Goal: Task Accomplishment & Management: Use online tool/utility

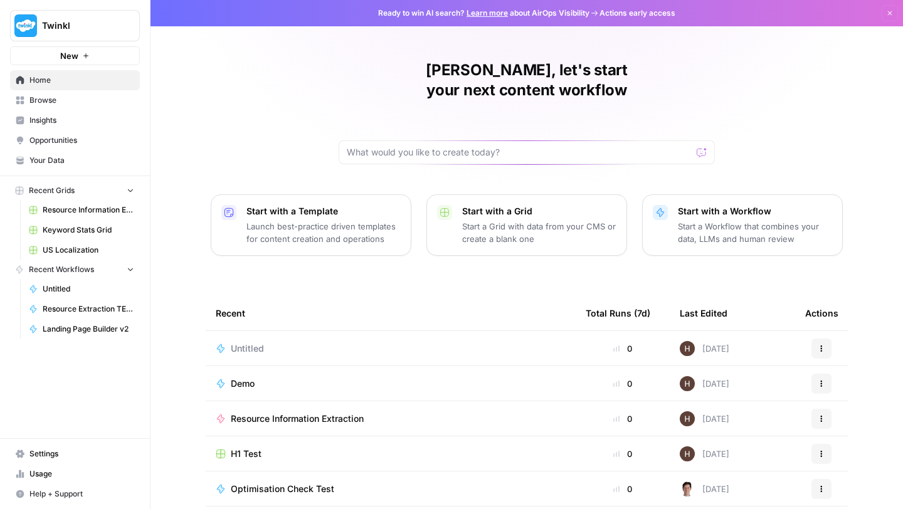
click at [45, 95] on span "Browse" at bounding box center [81, 100] width 105 height 11
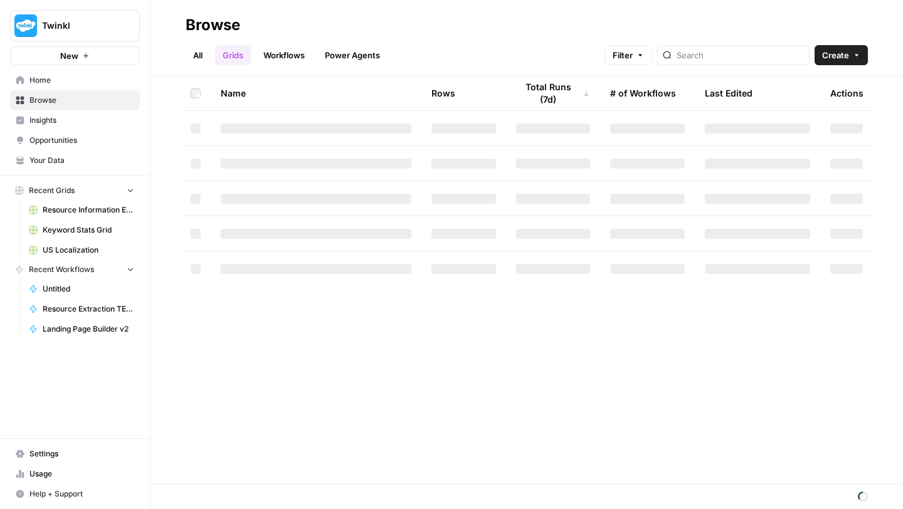
click at [291, 55] on link "Workflows" at bounding box center [284, 55] width 56 height 20
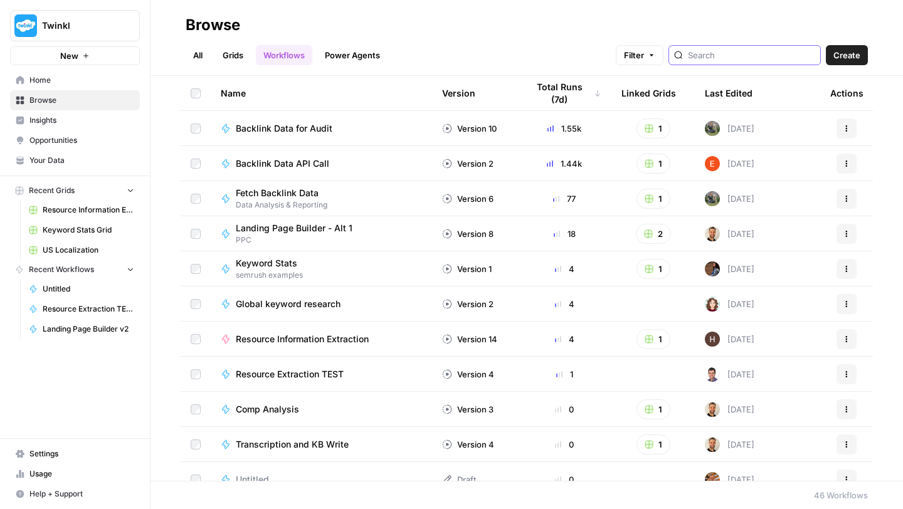
click at [764, 55] on input "search" at bounding box center [751, 55] width 127 height 13
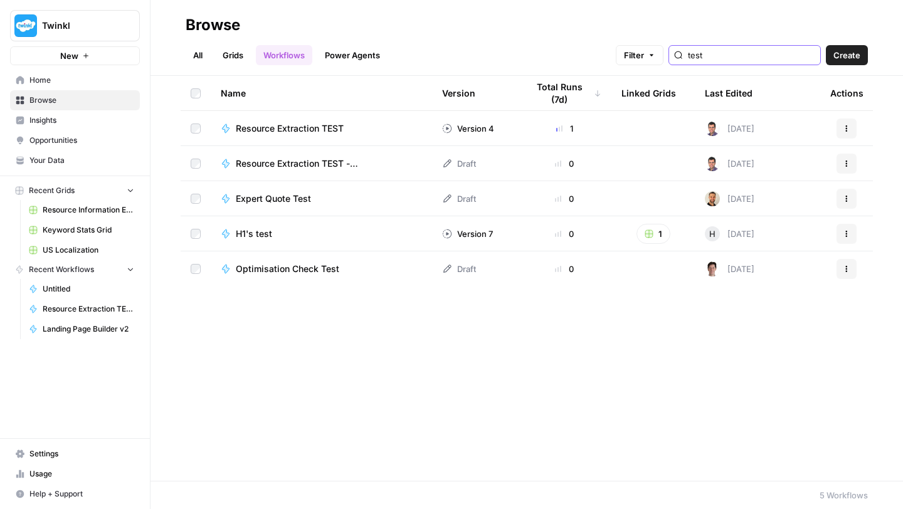
type input "test"
click at [295, 132] on span "Resource Extraction TEST" at bounding box center [290, 128] width 108 height 13
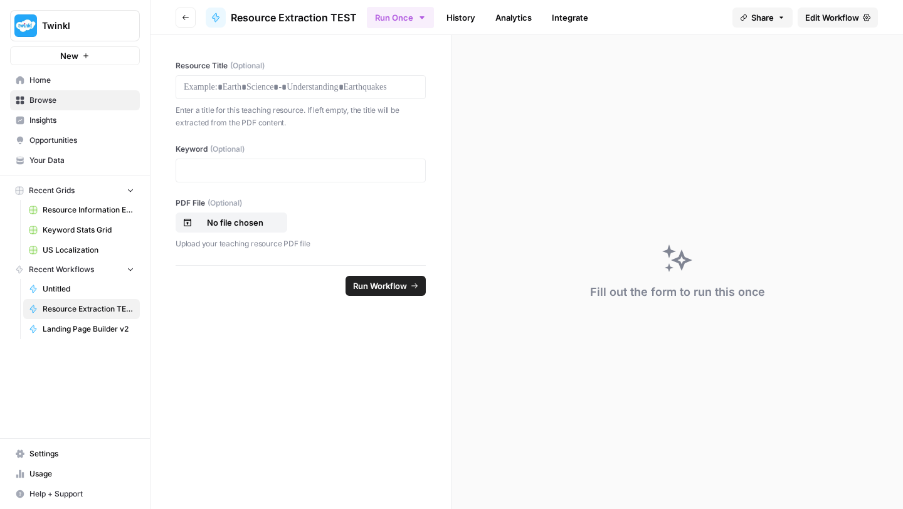
click at [824, 17] on span "Edit Workflow" at bounding box center [832, 17] width 54 height 13
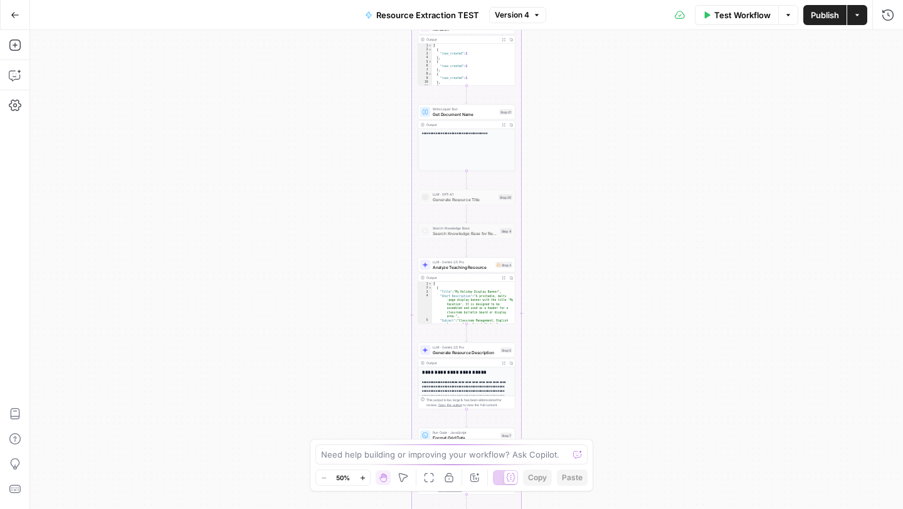
click at [366, 477] on button "Zoom In" at bounding box center [362, 477] width 15 height 15
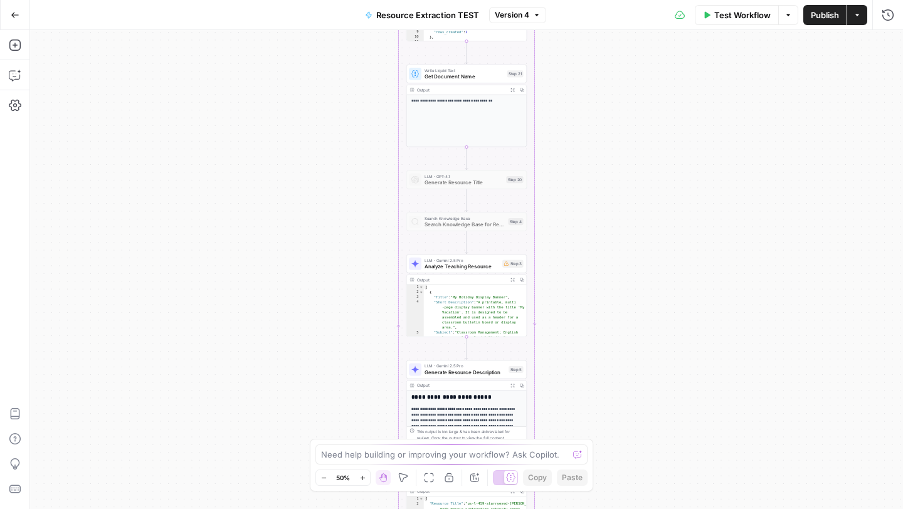
click at [366, 477] on button "Zoom In" at bounding box center [362, 477] width 15 height 15
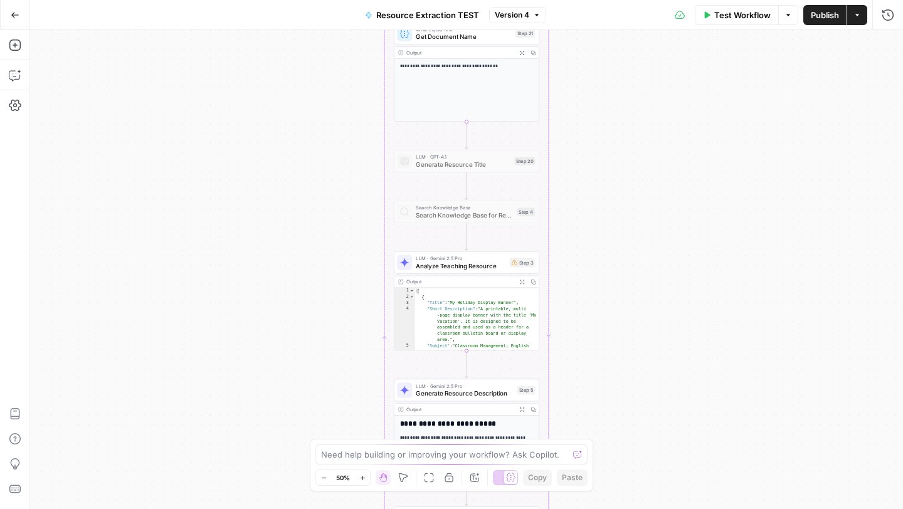
click at [366, 477] on button "Zoom In" at bounding box center [362, 477] width 15 height 15
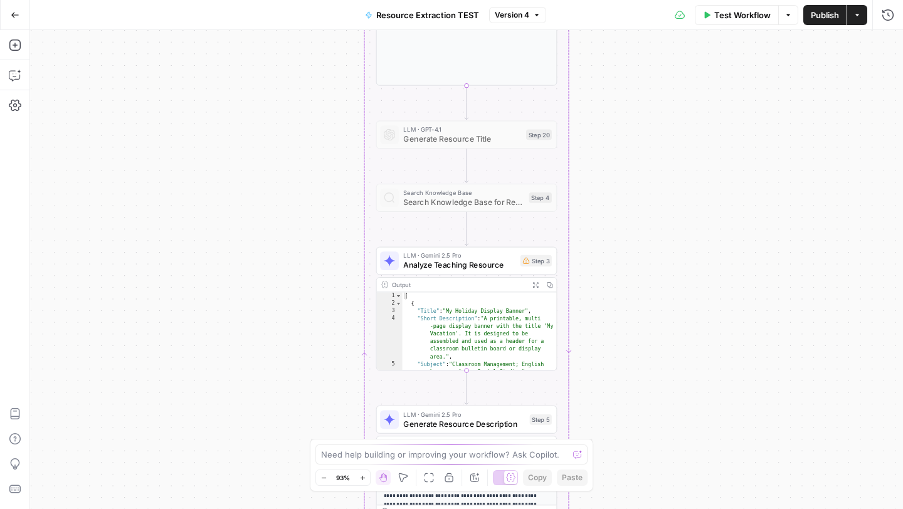
click at [366, 477] on button "Zoom In" at bounding box center [362, 477] width 15 height 15
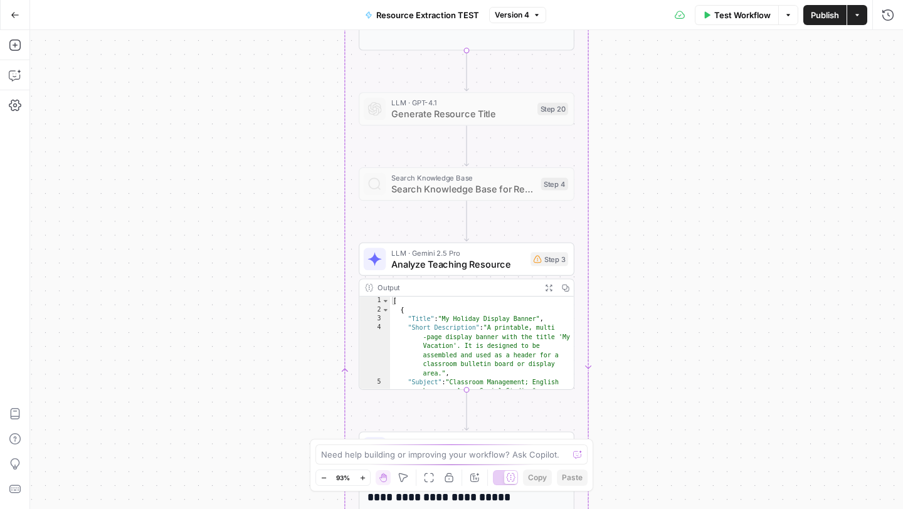
click at [366, 477] on button "Zoom In" at bounding box center [362, 477] width 15 height 15
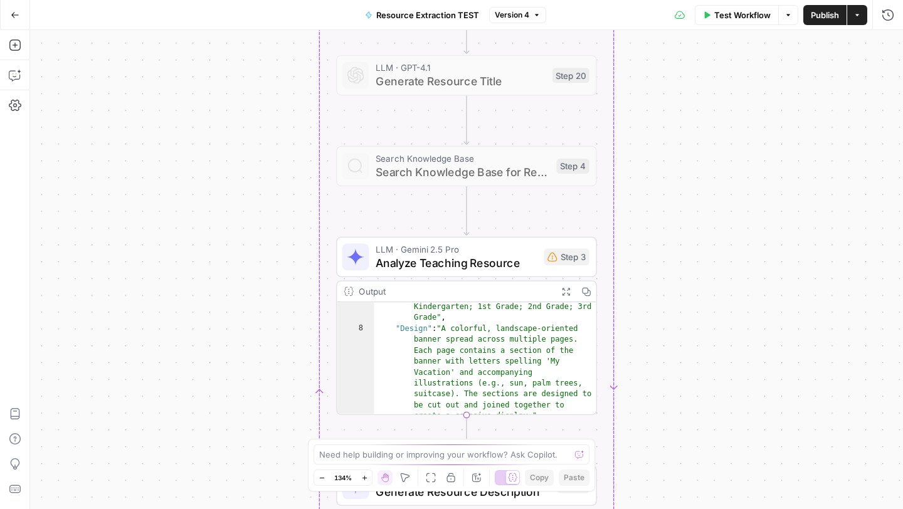
scroll to position [115, 0]
